Goal: Task Accomplishment & Management: Complete application form

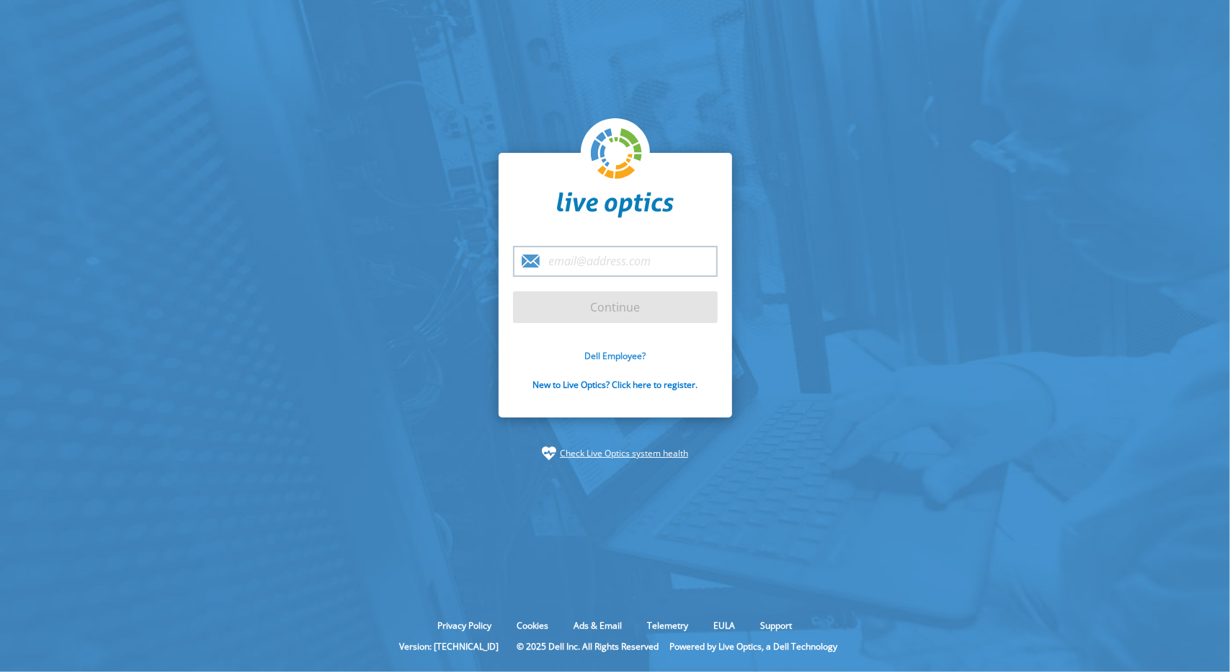
click at [611, 355] on link "Dell Employee?" at bounding box center [614, 356] width 61 height 12
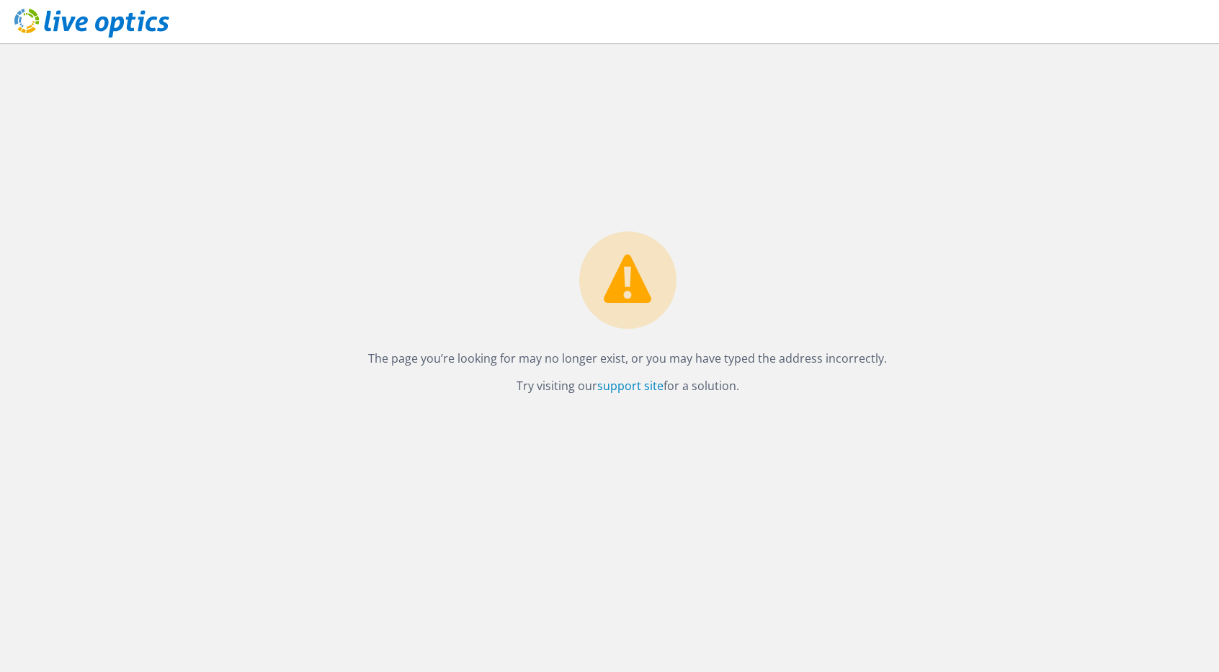
click at [104, 30] on use at bounding box center [91, 23] width 155 height 29
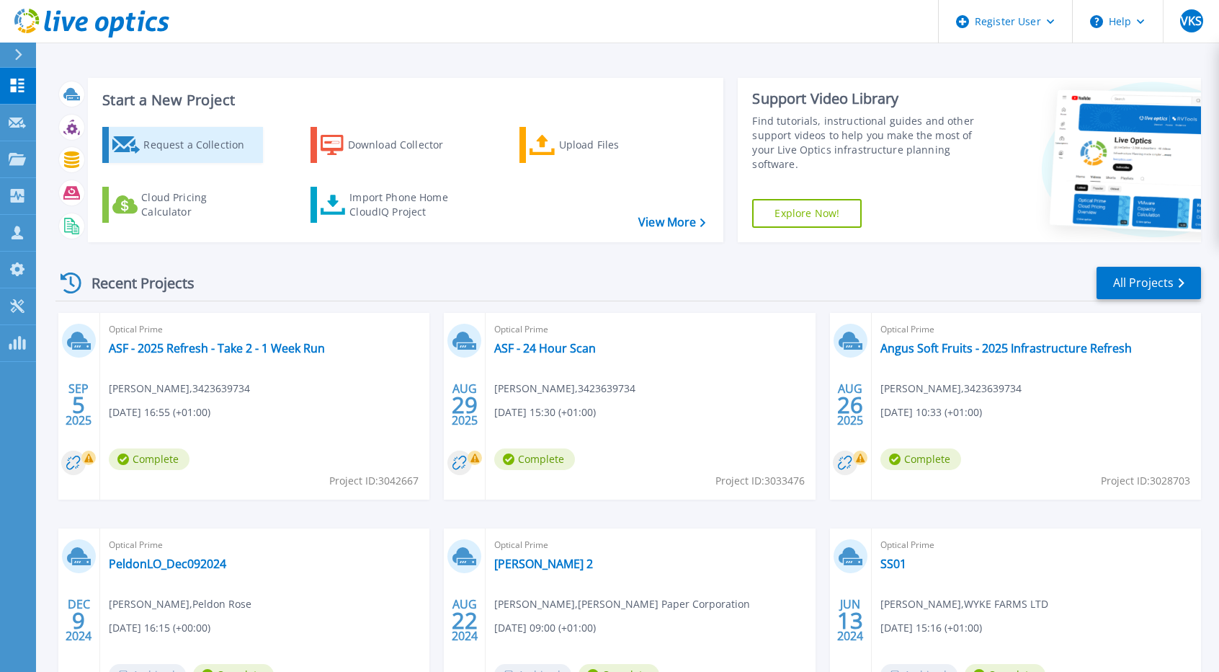
click at [146, 155] on div "Request a Collection" at bounding box center [200, 144] width 115 height 29
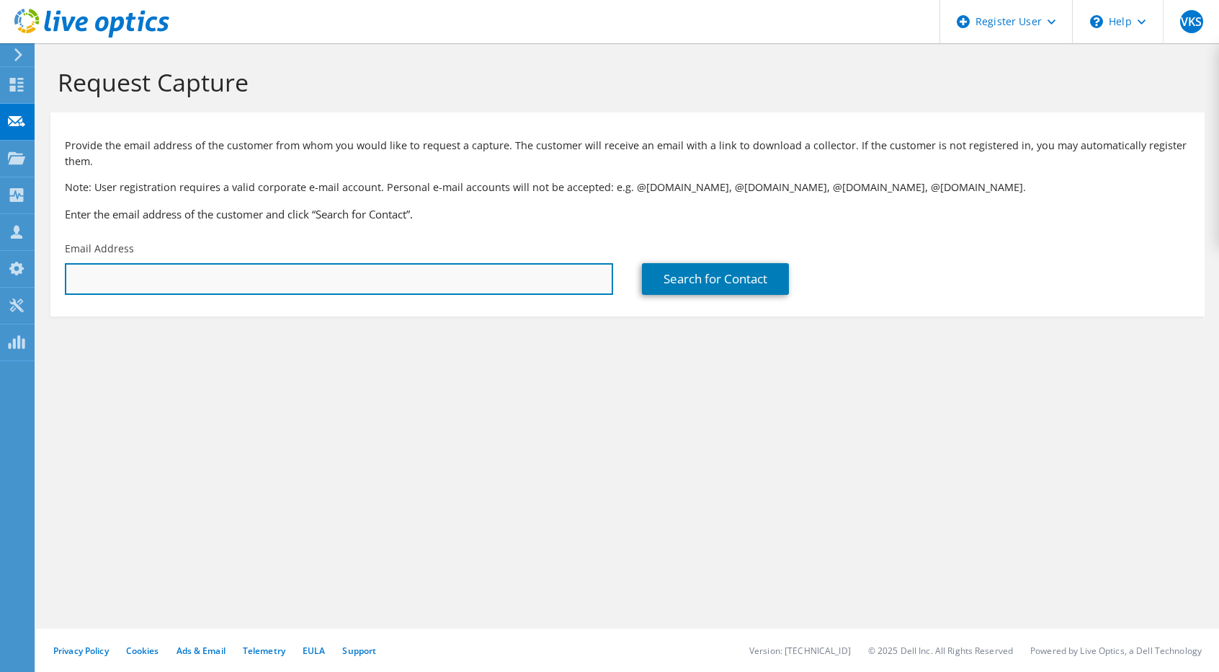
click at [169, 283] on input "text" at bounding box center [339, 279] width 548 height 32
paste input "dgolzarmanesh@revcap.co.uk"
type input "dgolzarmanesh@revcap.co.uk"
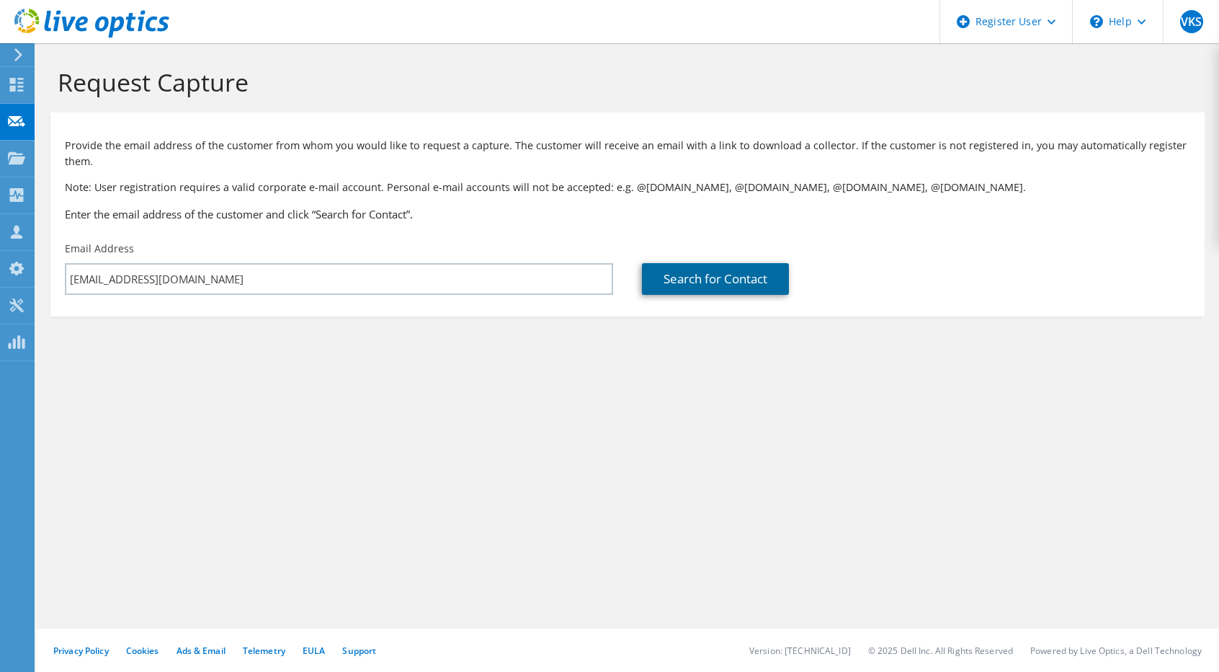
click at [693, 283] on link "Search for Contact" at bounding box center [715, 279] width 147 height 32
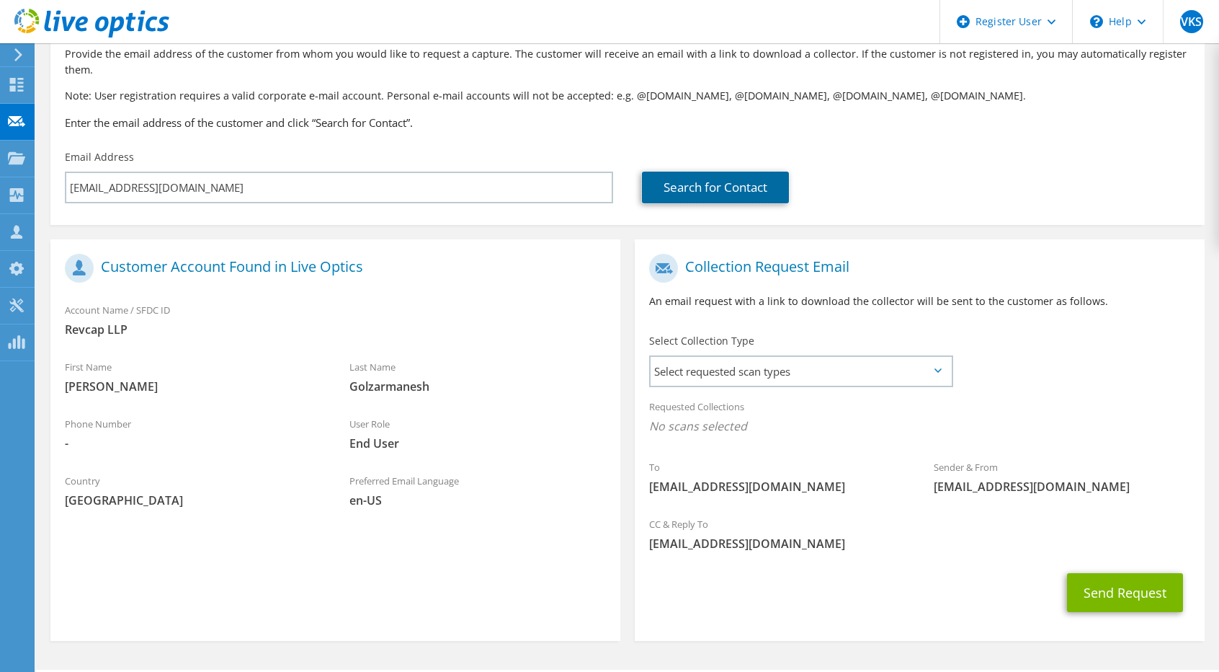
scroll to position [104, 0]
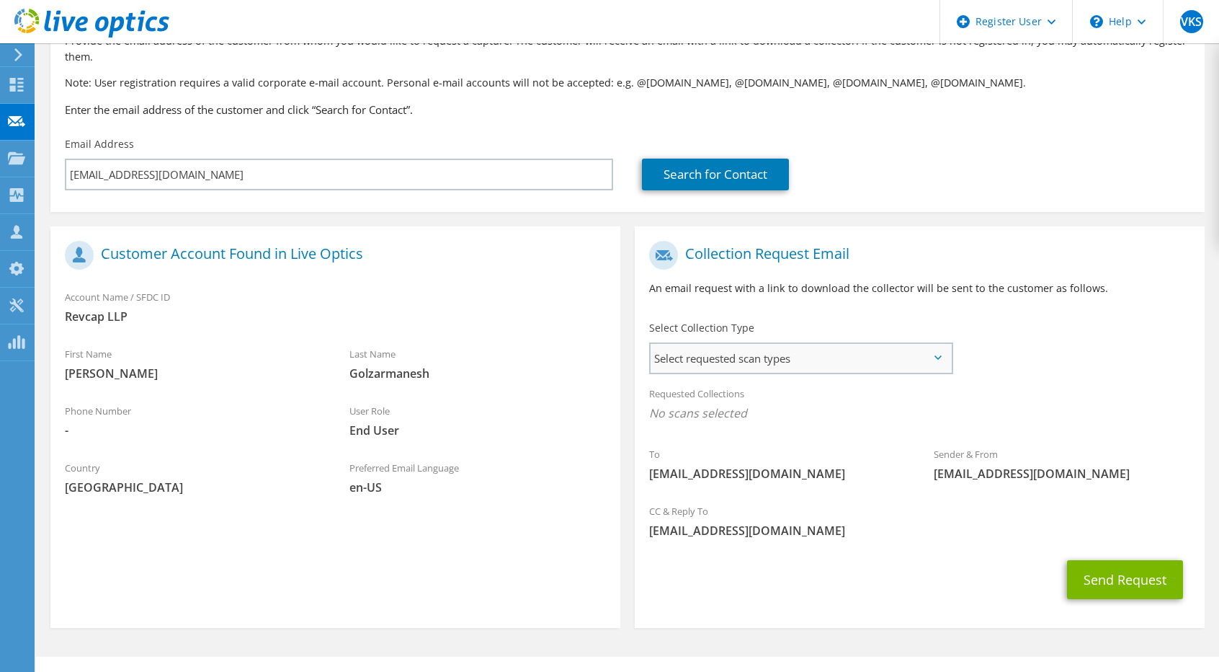
click at [918, 355] on span "Select requested scan types" at bounding box center [801, 358] width 301 height 29
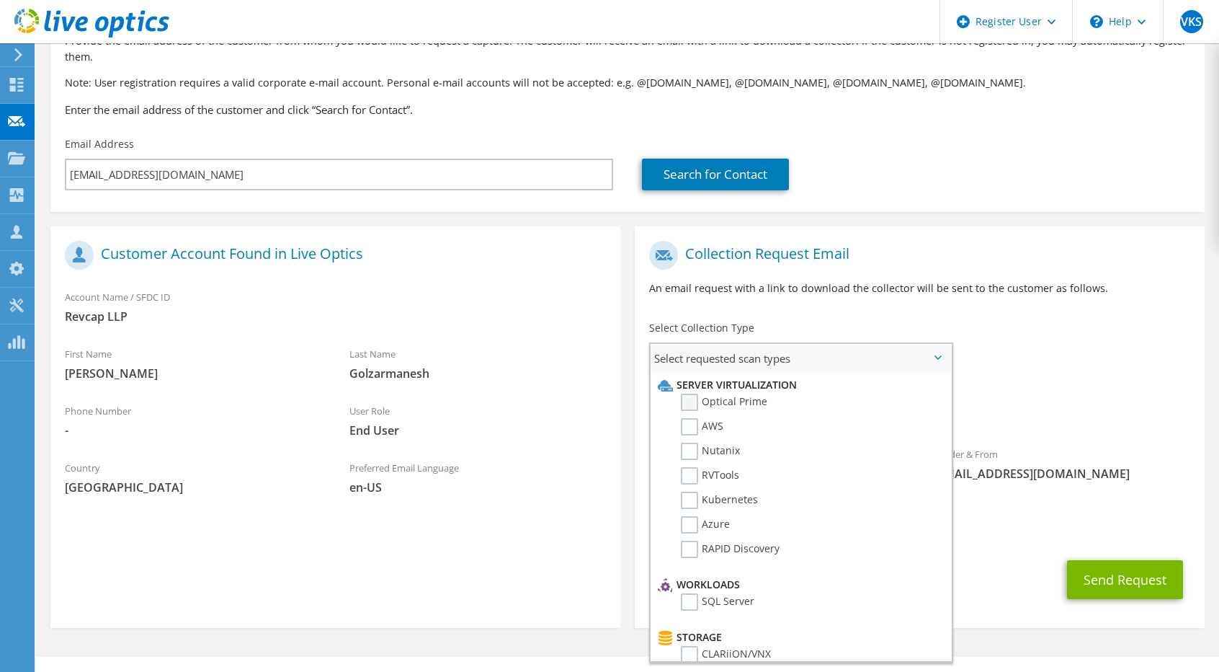
click at [696, 404] on label "Optical Prime" at bounding box center [724, 401] width 86 height 17
click at [0, 0] on input "Optical Prime" at bounding box center [0, 0] width 0 height 0
click at [1164, 406] on span "Optical Prime" at bounding box center [919, 417] width 541 height 24
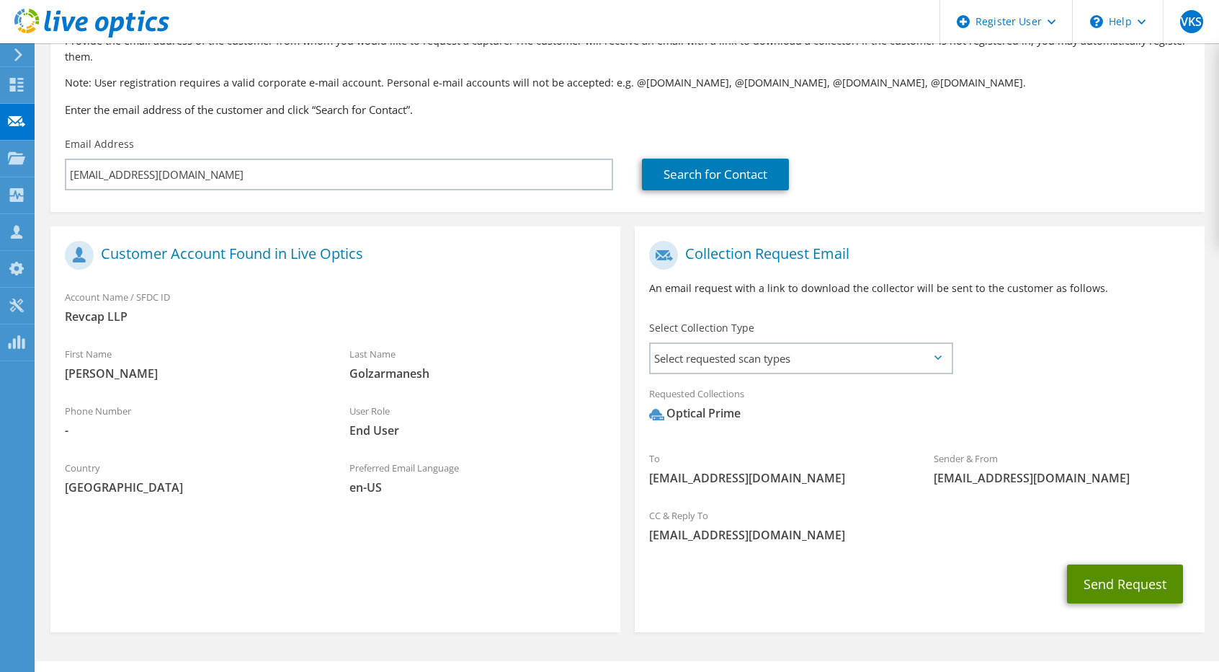
click at [1120, 579] on button "Send Request" at bounding box center [1125, 583] width 116 height 39
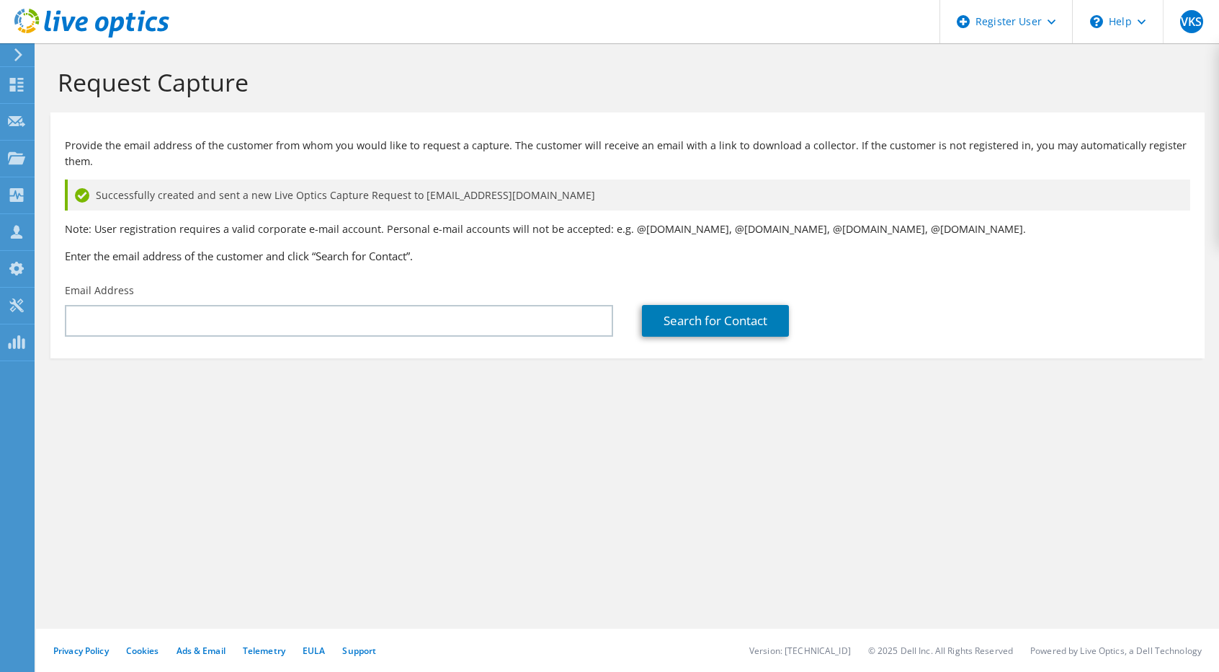
click at [685, 522] on div "Request Capture Provide the email address of the customer from whom you would l…" at bounding box center [627, 357] width 1183 height 628
